Goal: Find specific page/section: Find specific page/section

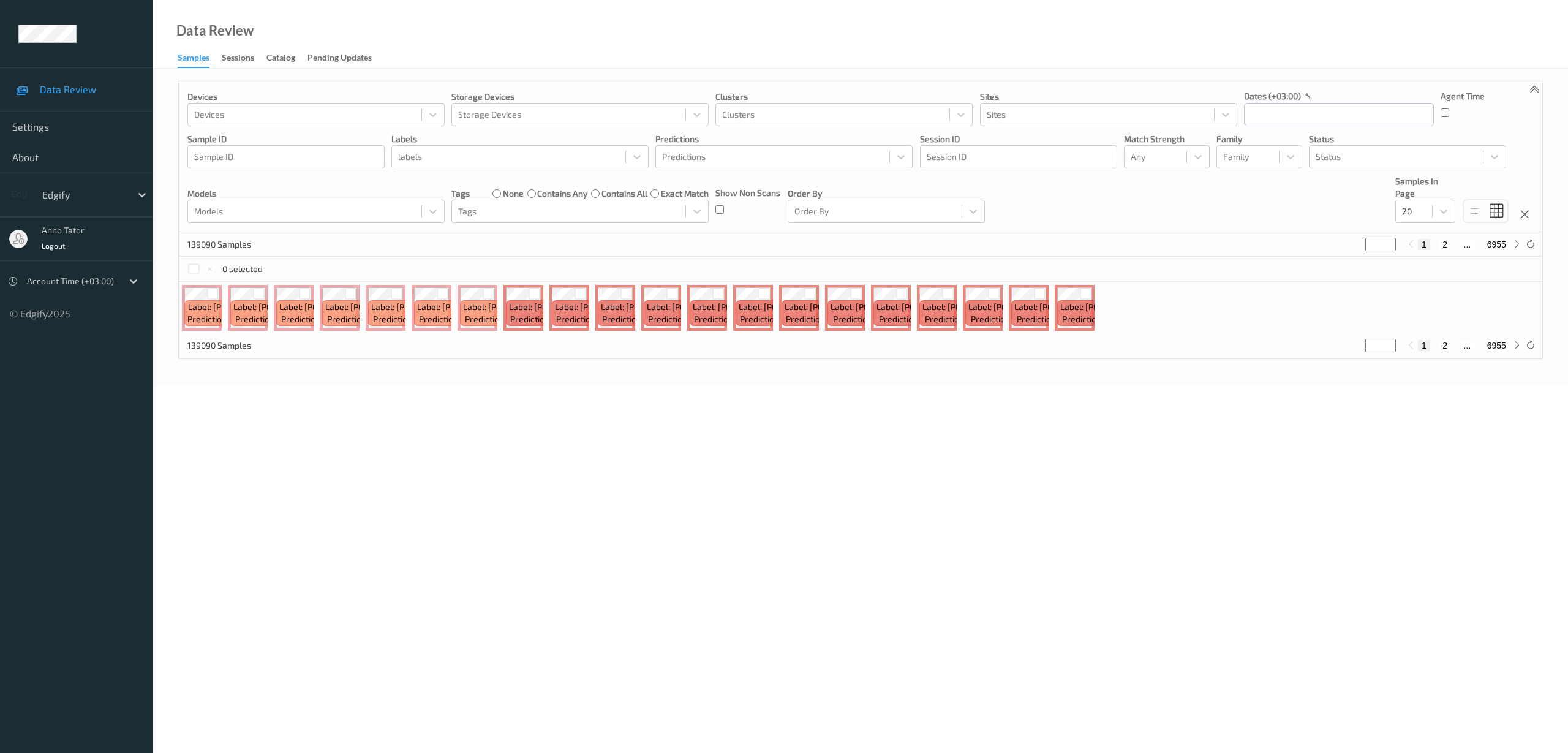
click at [931, 468] on body "Data Review Settings About Edgify anno tator Logout Account Time (+03:00) © Edg…" at bounding box center [784, 376] width 1568 height 753
click at [307, 510] on body "Data Review Settings About Edgify anno tator Logout Account Time (+03:00) © Edg…" at bounding box center [784, 376] width 1568 height 753
click at [198, 308] on div "Label: AppleAnna Prediction: 855 (0.7896)" at bounding box center [232, 313] width 98 height 26
click at [414, 431] on body "Data Review Settings About Edgify anno tator Logout Account Time (+03:00) © Edg…" at bounding box center [784, 376] width 1568 height 753
click at [273, 469] on body "Data Review Settings About Edgify anno tator Logout Account Time (+03:00) © Edg…" at bounding box center [784, 376] width 1568 height 753
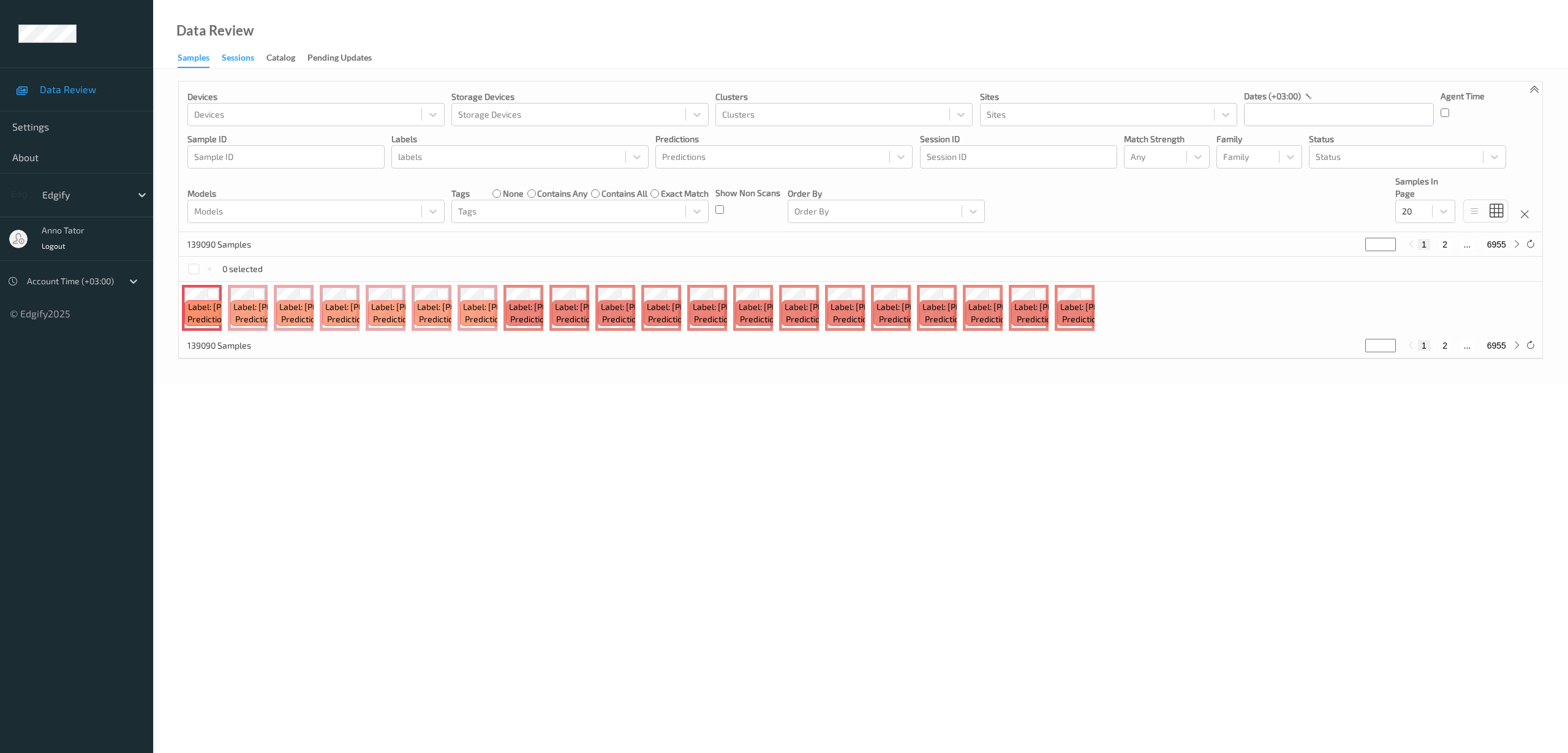
click at [235, 62] on div "Sessions" at bounding box center [238, 59] width 32 height 15
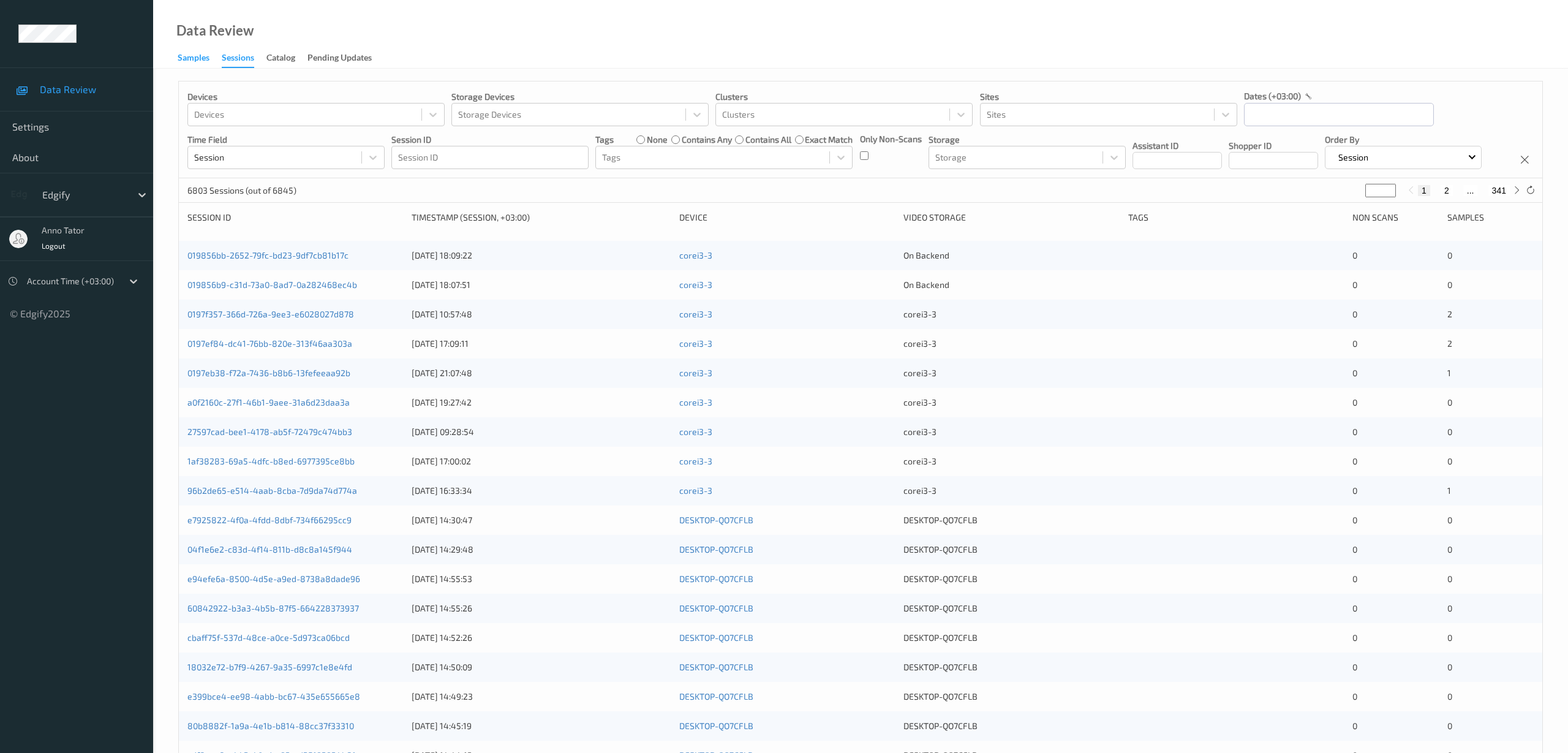
click at [197, 59] on div "Samples" at bounding box center [192, 59] width 31 height 15
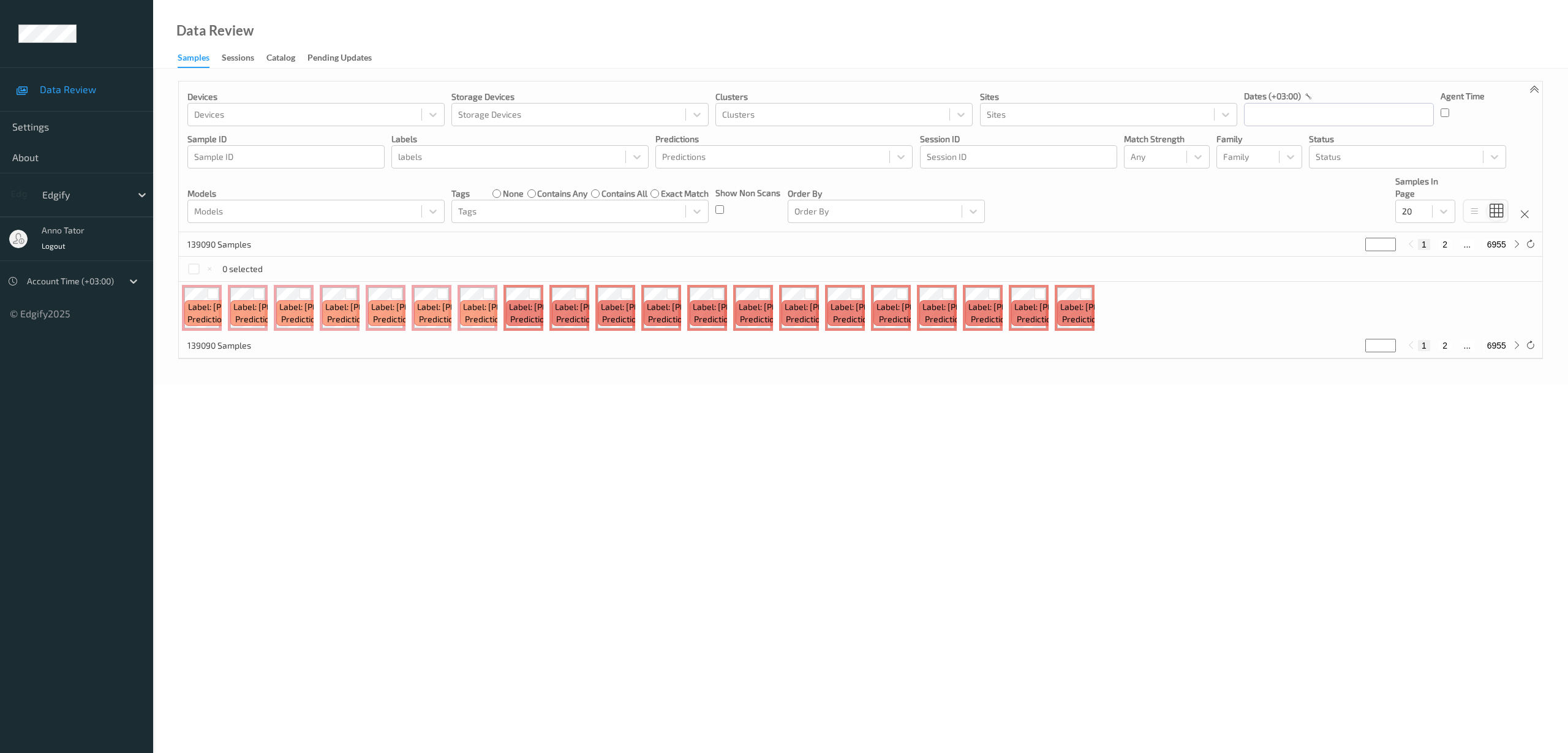
click at [1499, 208] on icon at bounding box center [1496, 211] width 13 height 14
click at [1498, 213] on icon at bounding box center [1496, 211] width 13 height 14
click at [1476, 212] on icon at bounding box center [1474, 212] width 10 height 11
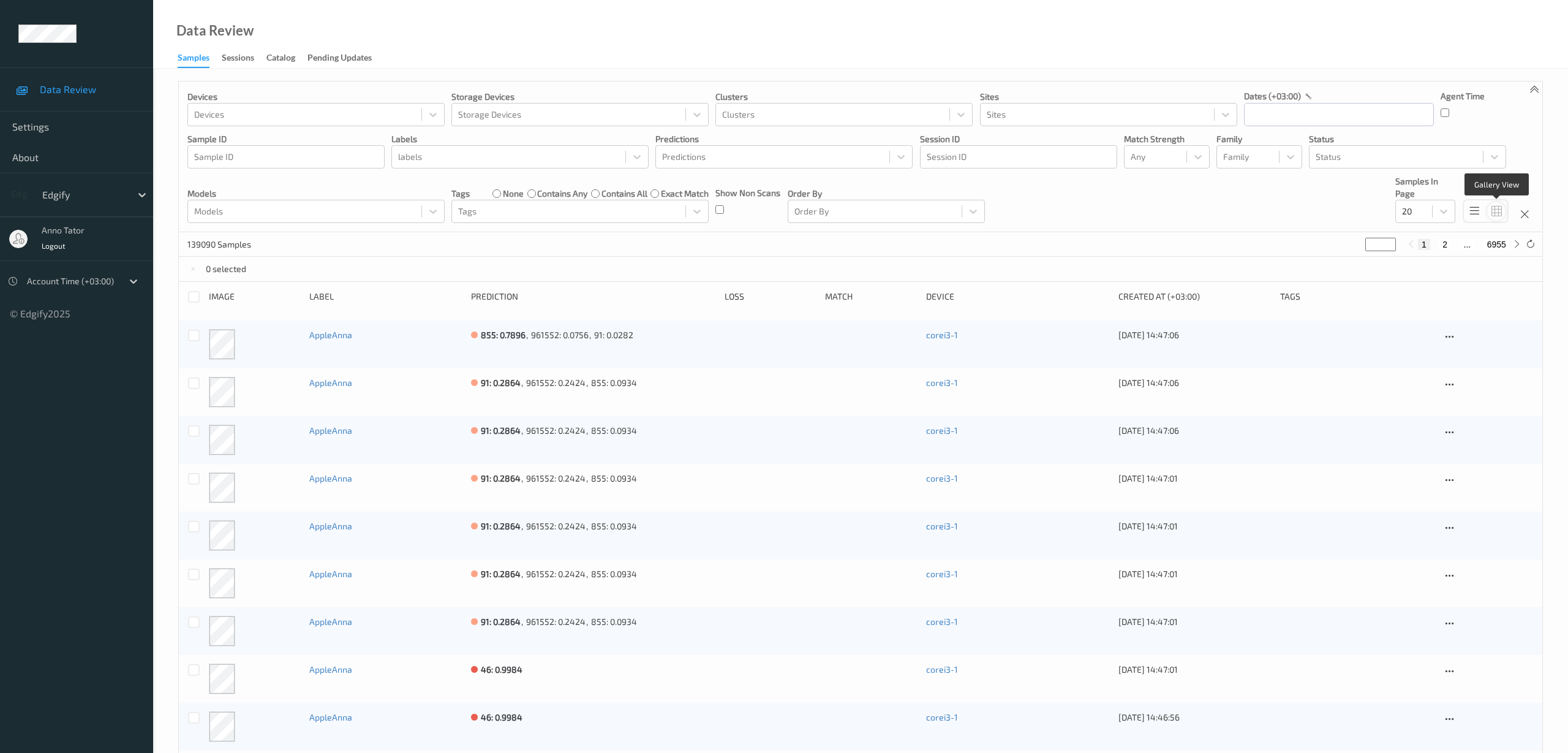
click at [1492, 215] on icon at bounding box center [1496, 212] width 10 height 11
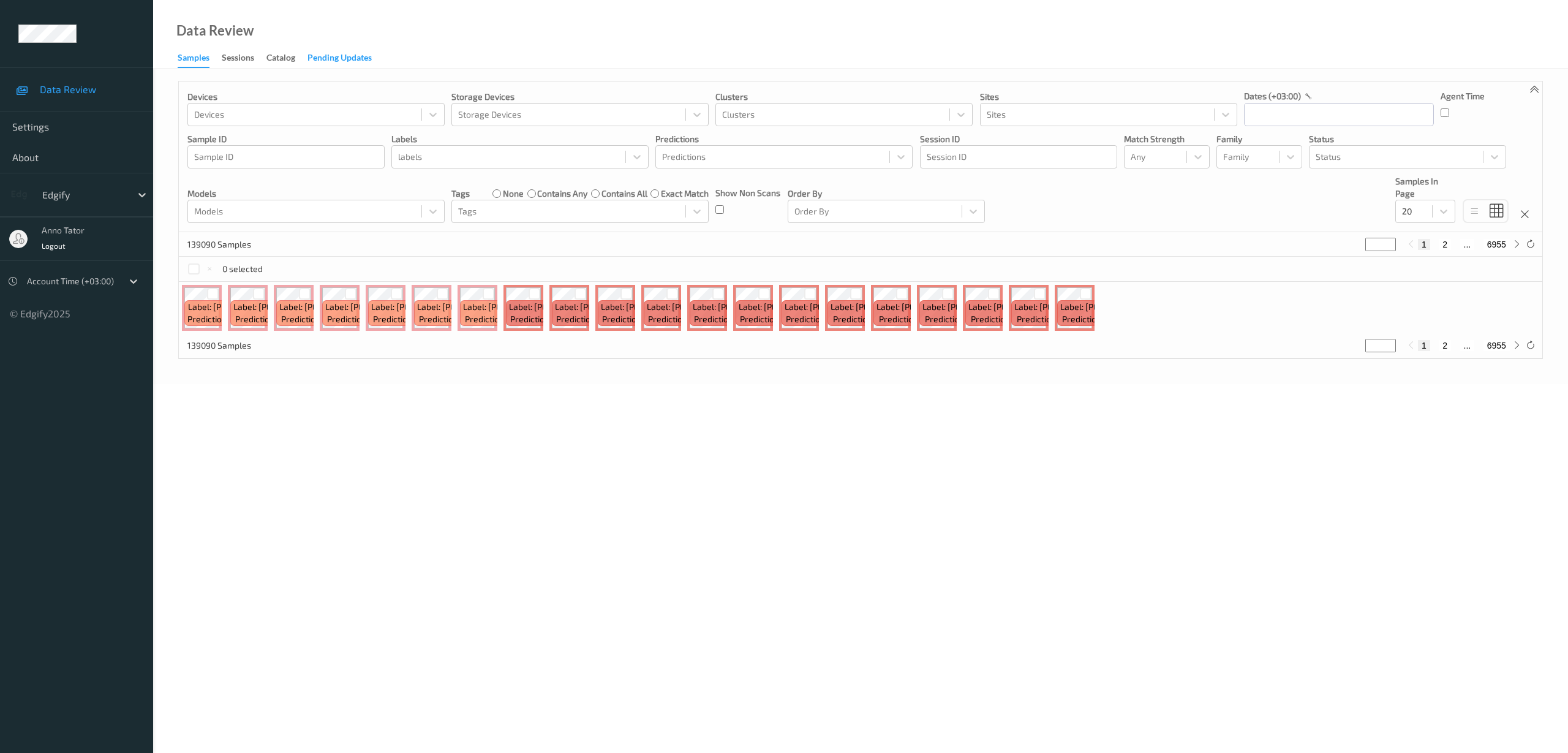
click at [329, 58] on div "Pending Updates" at bounding box center [339, 59] width 64 height 15
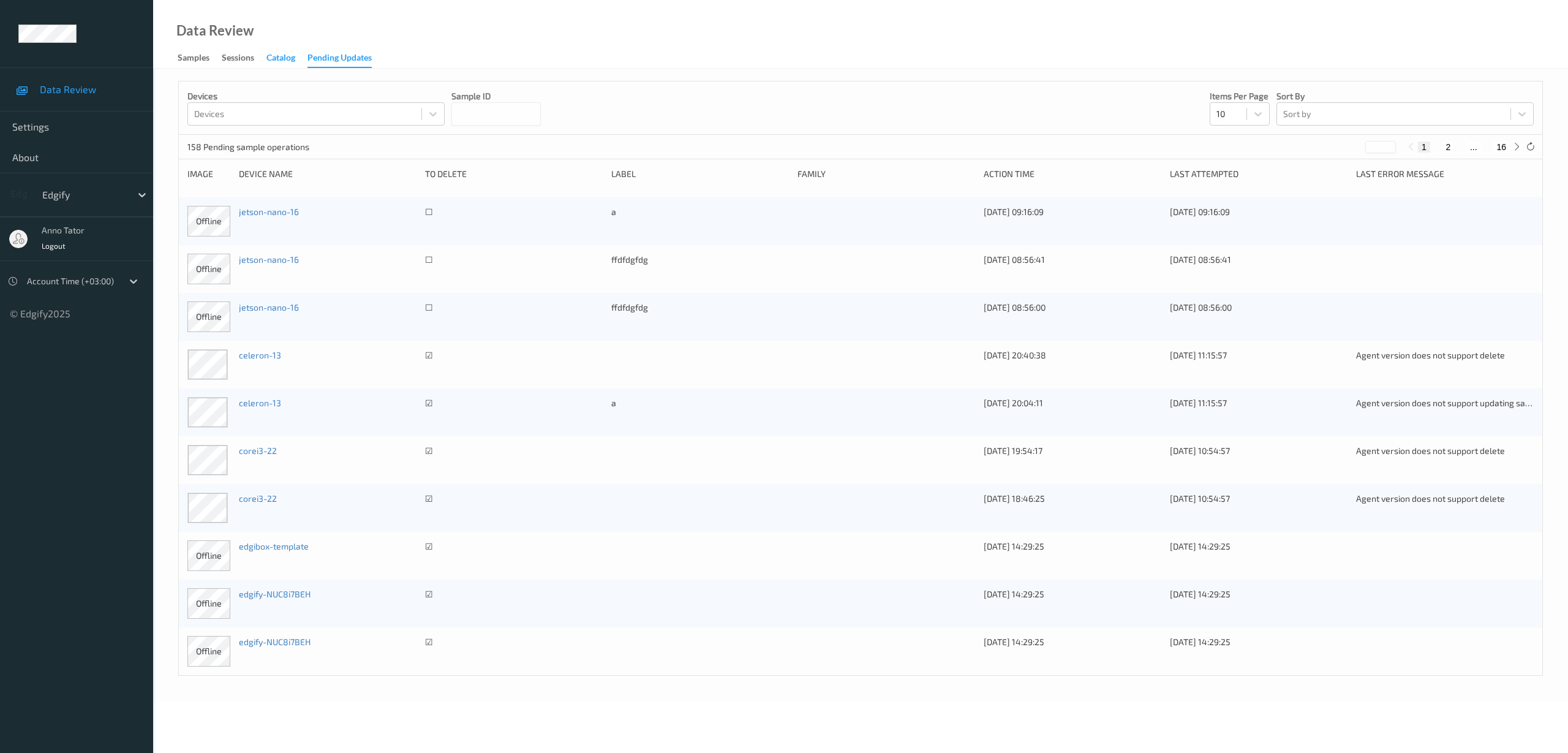
click at [286, 54] on div "Catalog" at bounding box center [281, 59] width 29 height 15
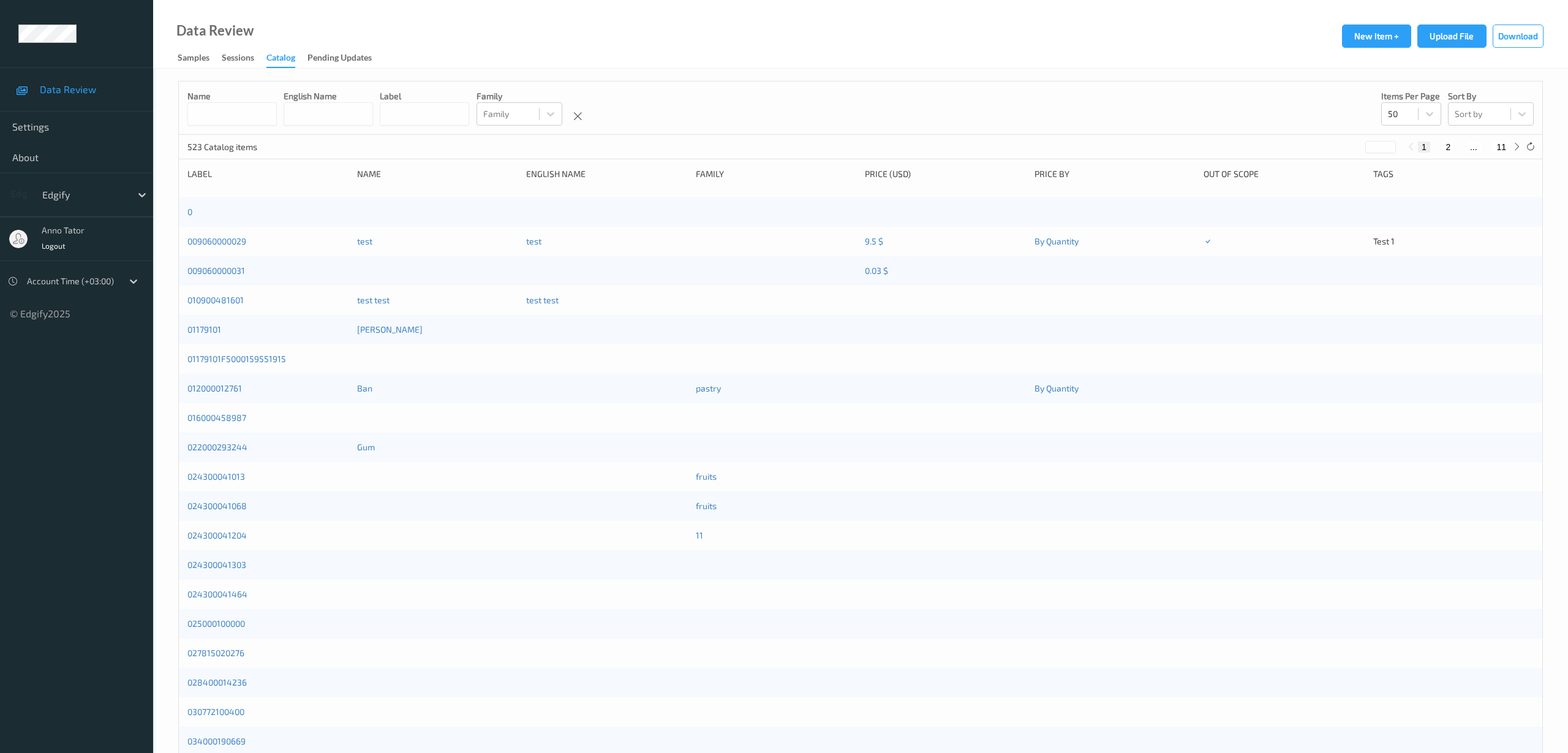
click at [271, 65] on div "Catalog" at bounding box center [281, 59] width 29 height 16
